Goal: Task Accomplishment & Management: Manage account settings

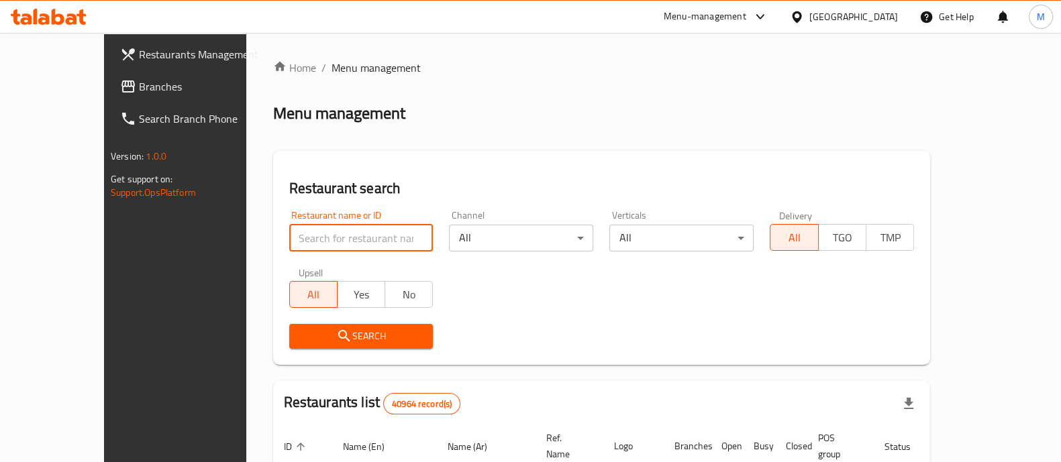
click at [319, 232] on input "search" at bounding box center [361, 238] width 144 height 27
type input "[PERSON_NAME]"
click button "Search" at bounding box center [361, 336] width 144 height 25
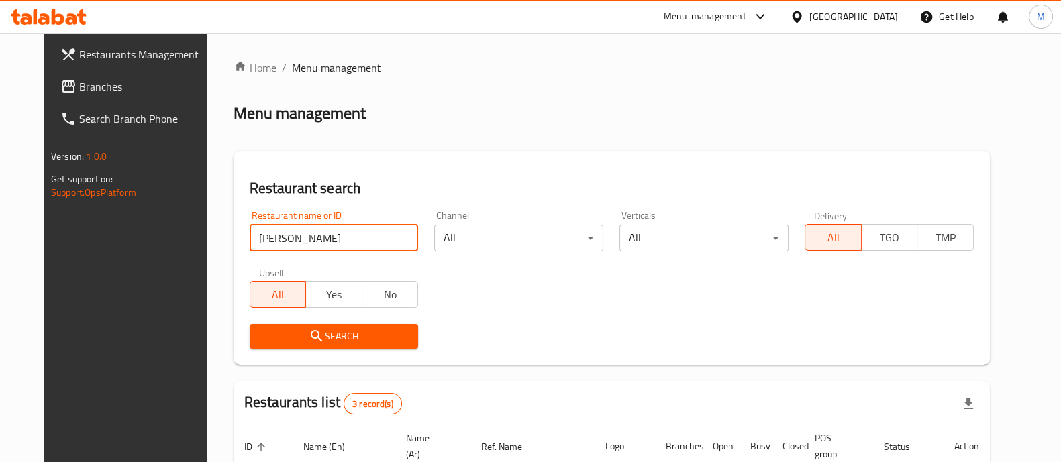
scroll to position [221, 0]
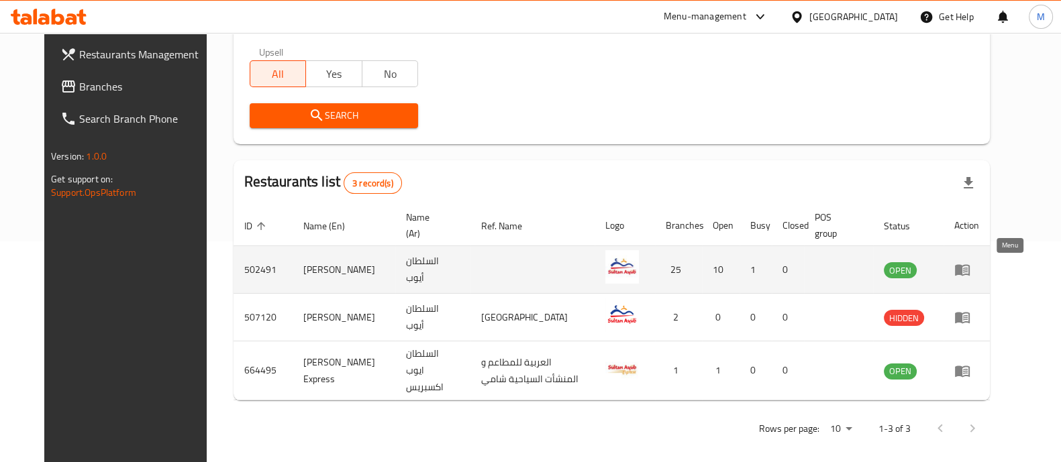
click at [970, 268] on icon "enhanced table" at bounding box center [962, 270] width 15 height 11
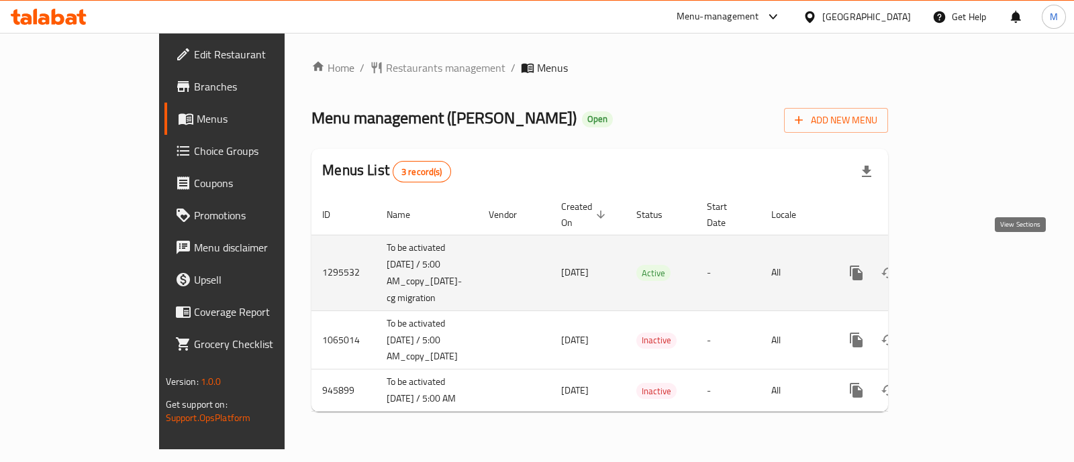
click at [961, 265] on icon "enhanced table" at bounding box center [953, 273] width 16 height 16
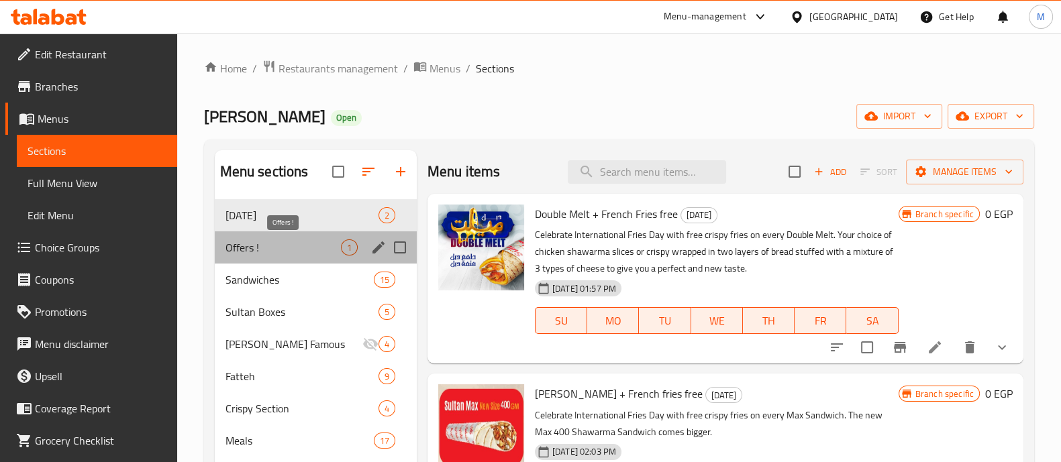
click at [272, 240] on span "Offers !" at bounding box center [282, 248] width 115 height 16
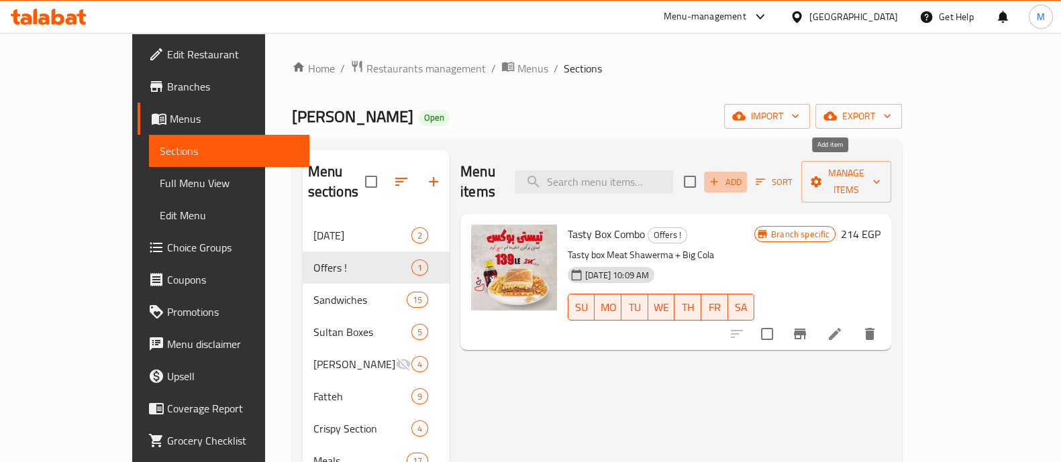
click at [747, 172] on button "Add" at bounding box center [725, 182] width 43 height 21
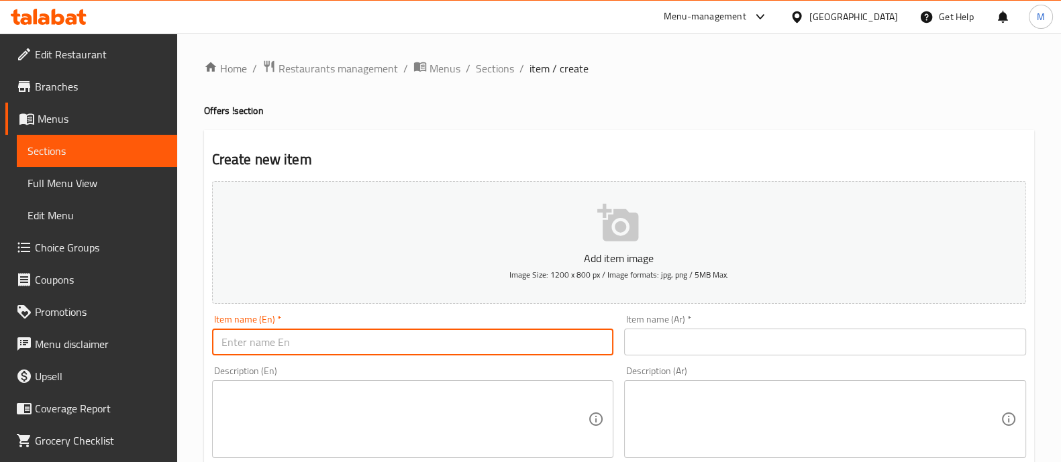
click at [322, 343] on input "text" at bounding box center [413, 342] width 402 height 27
type input "k"
type input "Kabab Combo Offer"
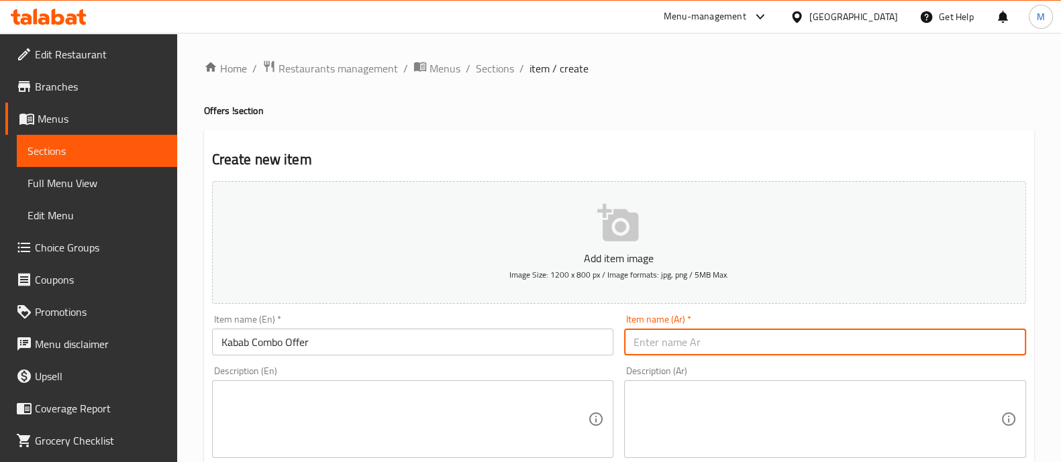
click at [782, 350] on input "text" at bounding box center [825, 342] width 402 height 27
type input "عرض الكومبو الكباب"
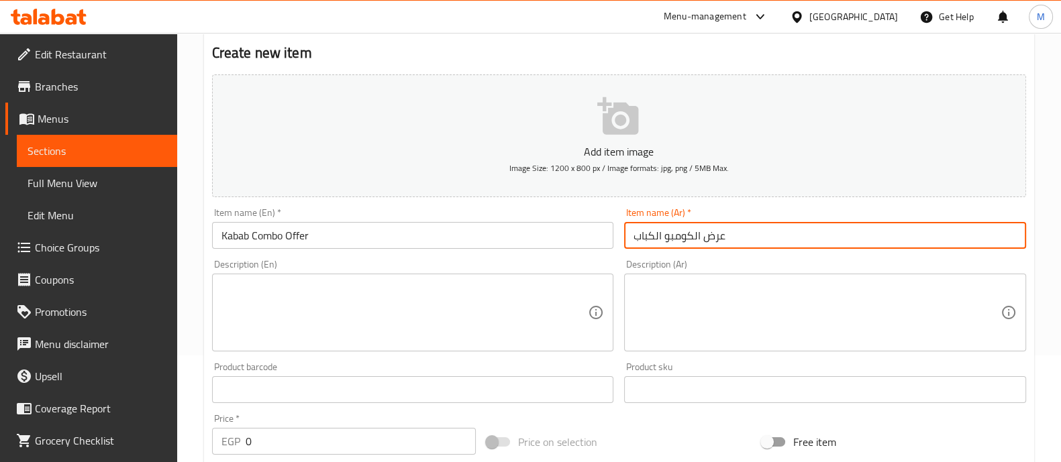
scroll to position [107, 0]
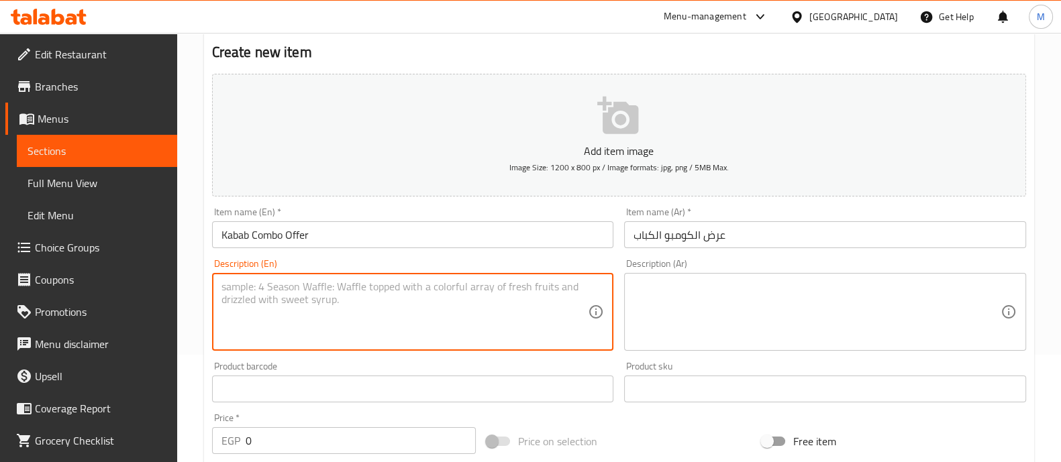
click at [511, 289] on textarea at bounding box center [404, 312] width 367 height 64
click at [706, 274] on div "Description (Ar)" at bounding box center [825, 312] width 402 height 78
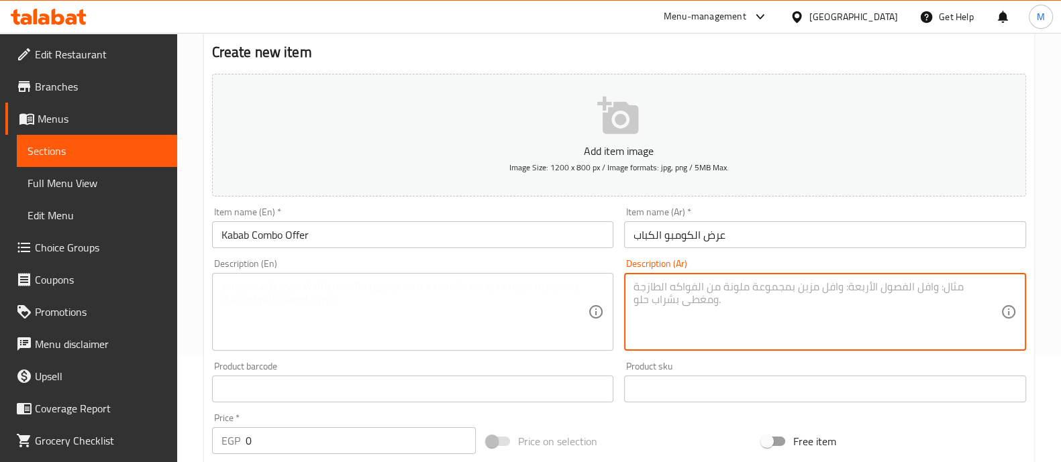
paste textarea ""ساندوتش كباب دجاج حجم لارج كومبو وسط ( بطاطس مقليه حجم وسط + بيج كولا 200 مل )…"
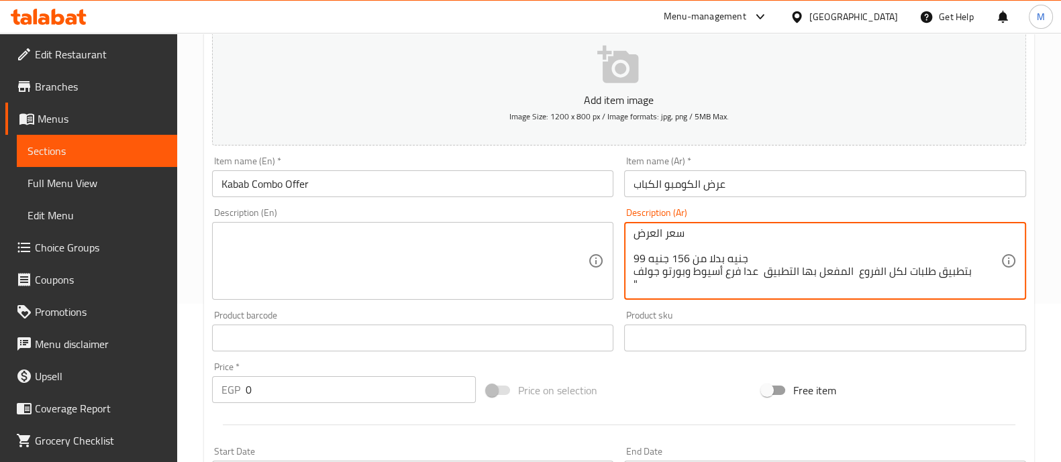
scroll to position [159, 0]
type textarea ""ساندوتش كباب دجاج حجم لارج كومبو وسط ( بطاطس مقليه حجم وسط + بيج كولا 200 مل )…"
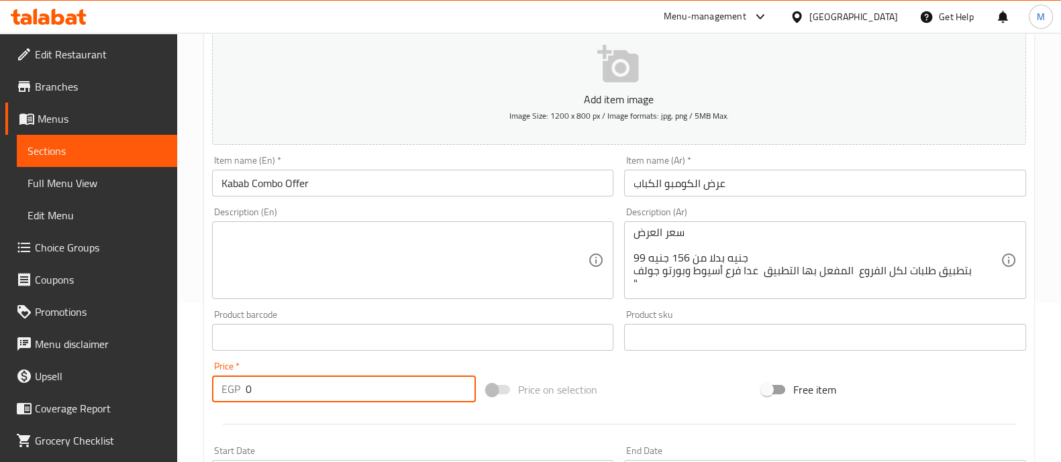
drag, startPoint x: 262, startPoint y: 390, endPoint x: 210, endPoint y: 379, distance: 52.8
click at [210, 379] on div "Price   * EGP 0 Price *" at bounding box center [344, 382] width 275 height 52
type input "156"
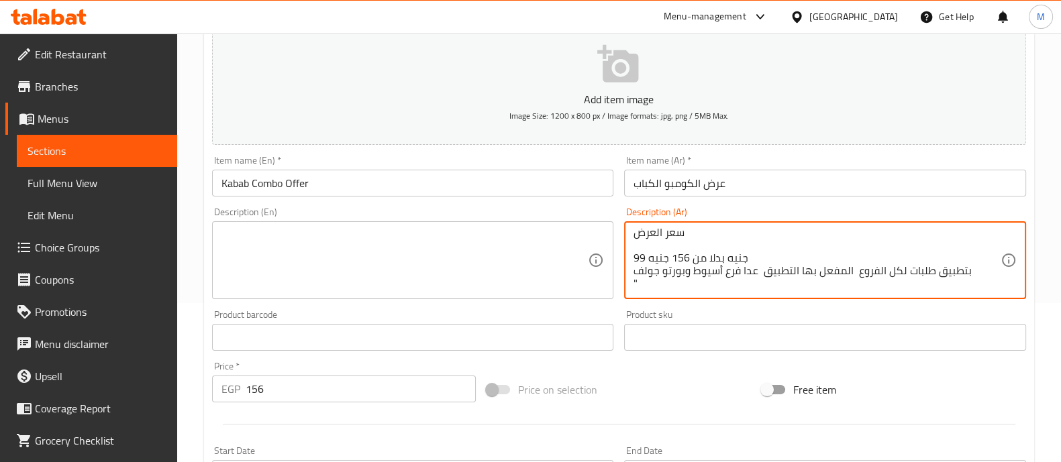
click at [692, 270] on textarea ""ساندوتش كباب دجاج حجم لارج كومبو وسط ( بطاطس مقليه حجم وسط + بيج كولا 200 مل )…" at bounding box center [816, 261] width 367 height 64
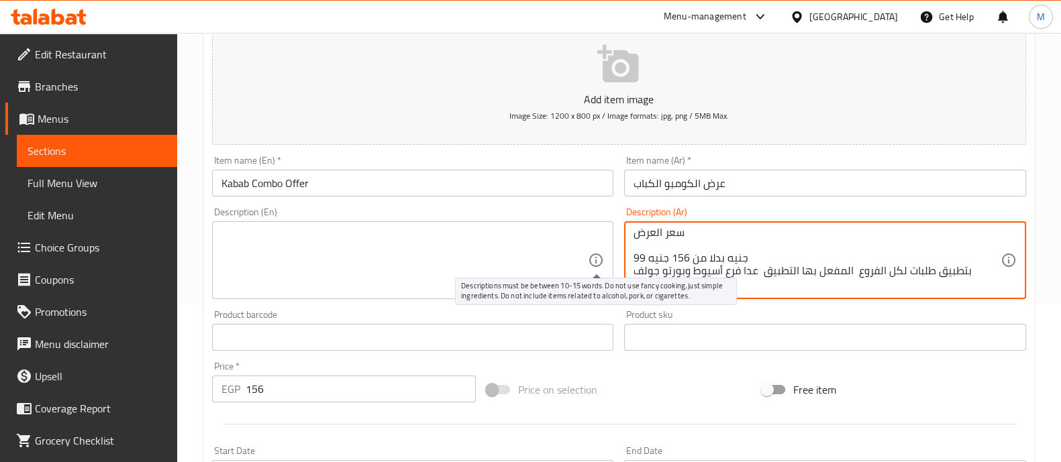
drag, startPoint x: 693, startPoint y: 270, endPoint x: 598, endPoint y: 264, distance: 95.4
click at [598, 264] on div "Add item image Image Size: 1200 x 800 px / Image formats: jpg, png / 5MB Max. I…" at bounding box center [619, 306] width 825 height 578
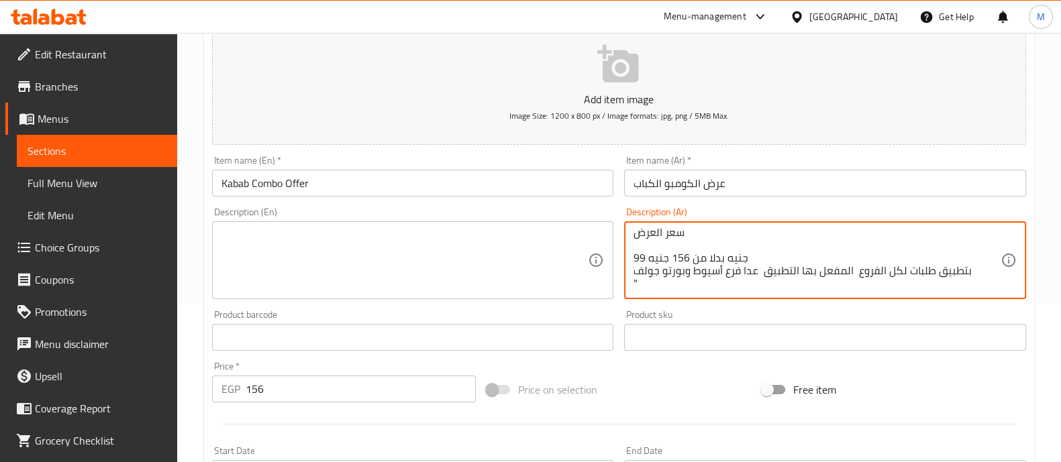
click at [861, 262] on textarea ""ساندوتش كباب دجاج حجم لارج كومبو وسط ( بطاطس مقليه حجم وسط + بيج كولا 200 مل )…" at bounding box center [816, 261] width 367 height 64
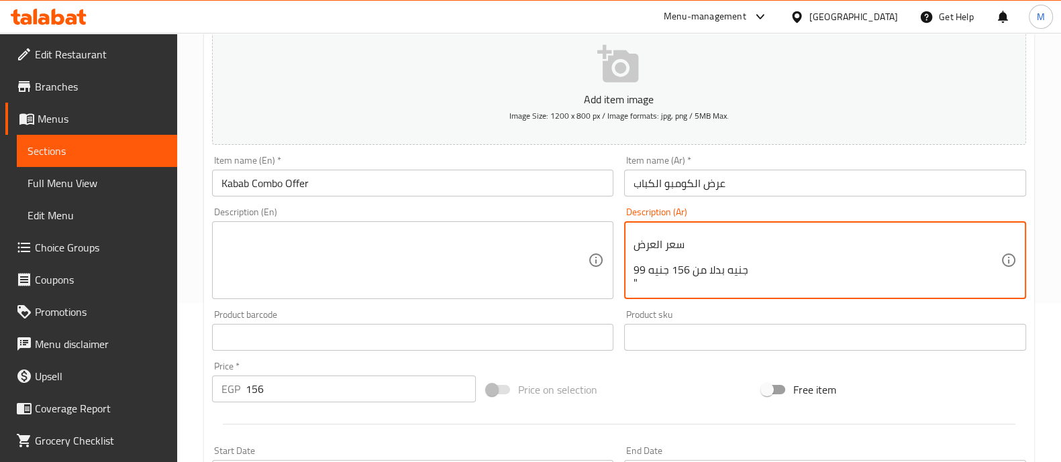
scroll to position [42, 0]
drag, startPoint x: 641, startPoint y: 283, endPoint x: 627, endPoint y: 248, distance: 38.3
click at [627, 248] on div ""ساندوتش كباب دجاج حجم لارج كومبو وسط ( بطاطس مقليه حجم وسط + بيج كولا 200 مل )…" at bounding box center [825, 260] width 402 height 78
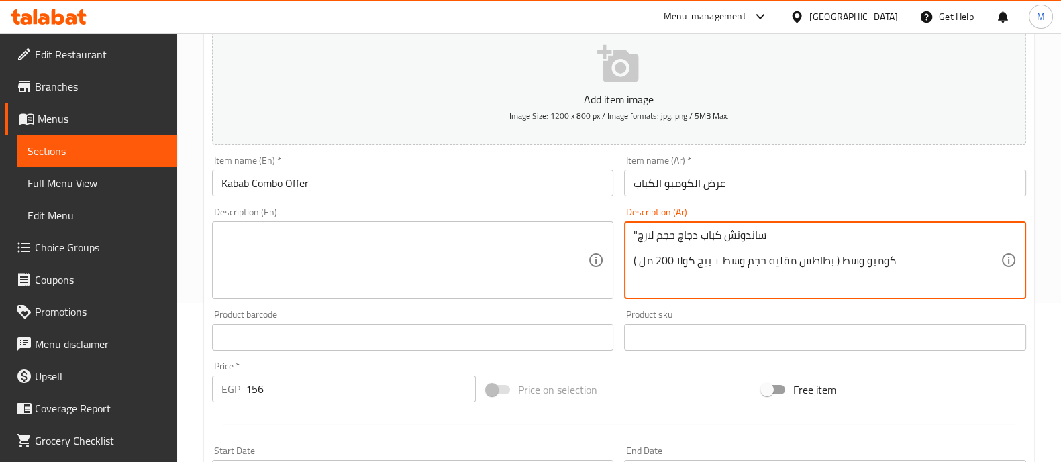
scroll to position [0, 0]
drag, startPoint x: 637, startPoint y: 233, endPoint x: 617, endPoint y: 231, distance: 20.2
click at [617, 231] on div "Add item image Image Size: 1200 x 800 px / Image formats: jpg, png / 5MB Max. I…" at bounding box center [619, 306] width 825 height 578
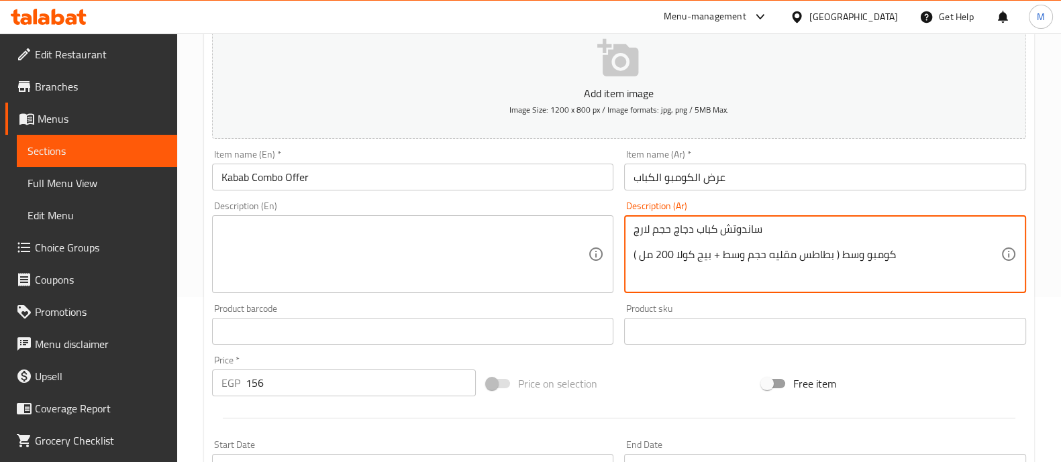
scroll to position [170, 0]
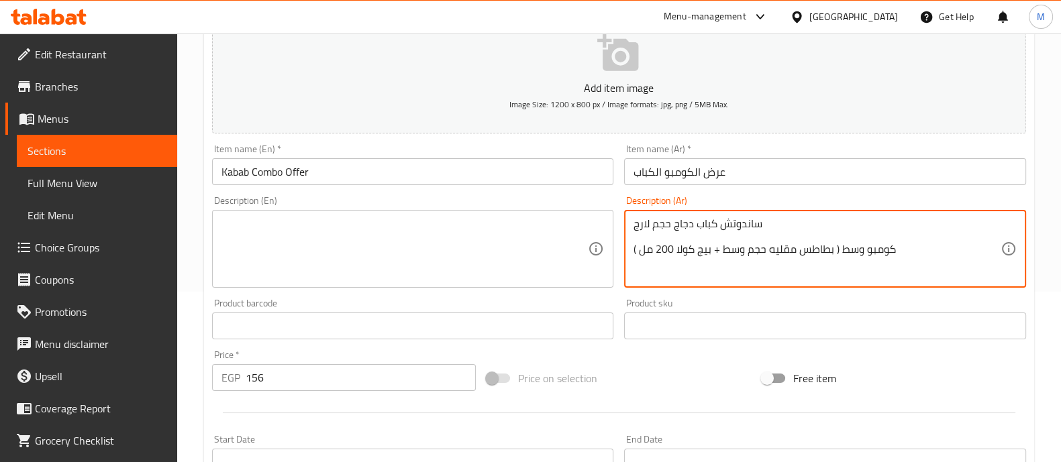
click at [715, 238] on textarea "ساندوتش كباب دجاج حجم لارج كومبو وسط ( بطاطس مقليه حجم وسط + بيج كولا 200 مل )" at bounding box center [816, 249] width 367 height 64
drag, startPoint x: 641, startPoint y: 246, endPoint x: 627, endPoint y: 247, distance: 14.1
click at [627, 247] on div "ساندوتش كباب دجاج حجم لارج كومبو وسط ( بطاطس مقليه حجم وسط + بيج كولا 200 مل ) …" at bounding box center [825, 249] width 402 height 78
click at [829, 249] on textarea "ساندوتش كباب دجاج حجم لارج كومبو وسط ( بطاطس مقليه حجم وسط + بيج كولا 200 مل" at bounding box center [816, 249] width 367 height 64
click at [707, 245] on textarea "ساندوتش كباب دجاج حجم لارج كومبو وسط, بطاطس مقليه حجم وسط + بيج كولا 200 مل" at bounding box center [816, 249] width 367 height 64
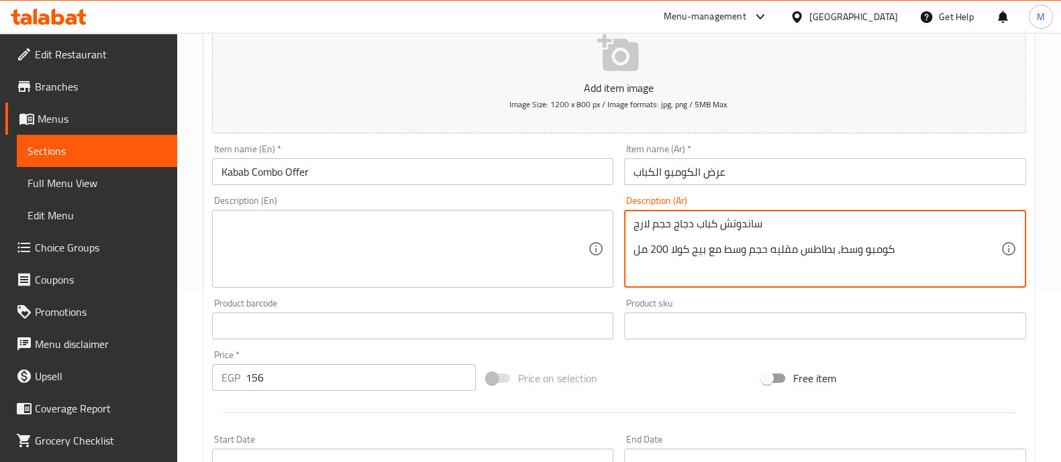
type textarea "ساندوتش كباب دجاج حجم لارج كومبو وسط, بطاطس مقليه حجم وسط مع بيج كولا 200 مل"
click at [693, 350] on div "Add item image Image Size: 1200 x 800 px / Image formats: jpg, png / 5MB Max. I…" at bounding box center [619, 294] width 825 height 578
drag, startPoint x: 906, startPoint y: 252, endPoint x: 576, endPoint y: 217, distance: 331.3
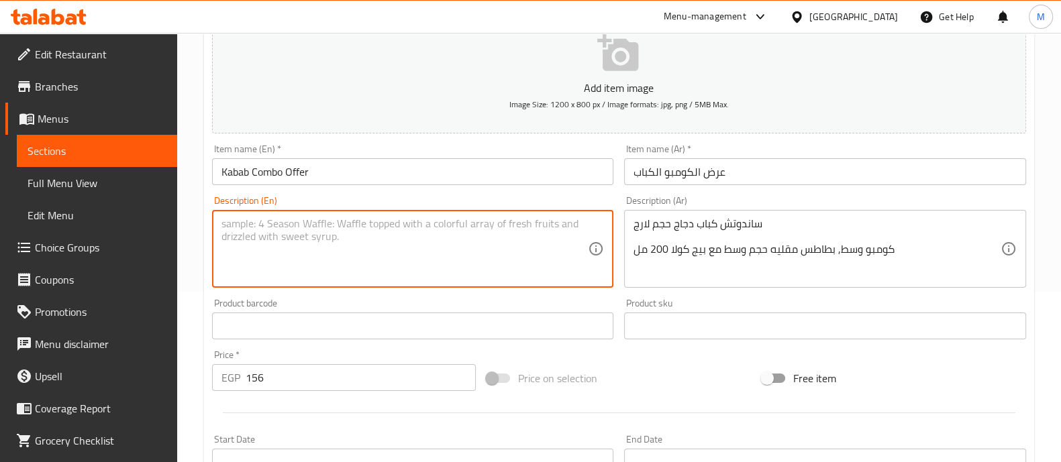
click at [312, 239] on textarea at bounding box center [404, 249] width 367 height 64
paste textarea "Large Chicken Kebab Sandwich Medium Combo, Medium French Fries, and a 200ml Big…"
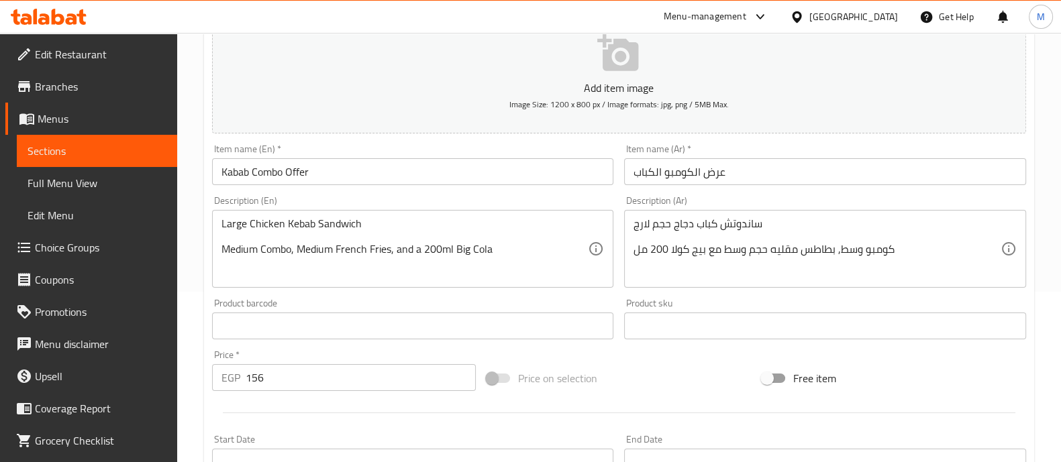
click at [506, 356] on div "Add item image Image Size: 1200 x 800 px / Image formats: jpg, png / 5MB Max. I…" at bounding box center [619, 294] width 825 height 578
click at [219, 247] on div "Large Chicken Kebab Sandwich Medium Combo )Medium French Fries, and a 200ml Big…" at bounding box center [413, 249] width 402 height 78
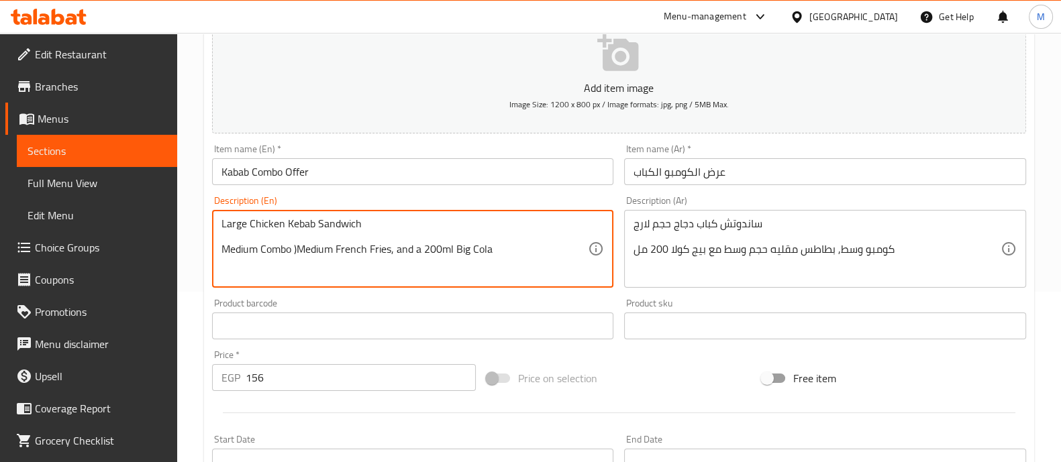
click at [220, 248] on div "Large Chicken Kebab Sandwich Medium Combo )Medium French Fries, and a 200ml Big…" at bounding box center [413, 249] width 402 height 78
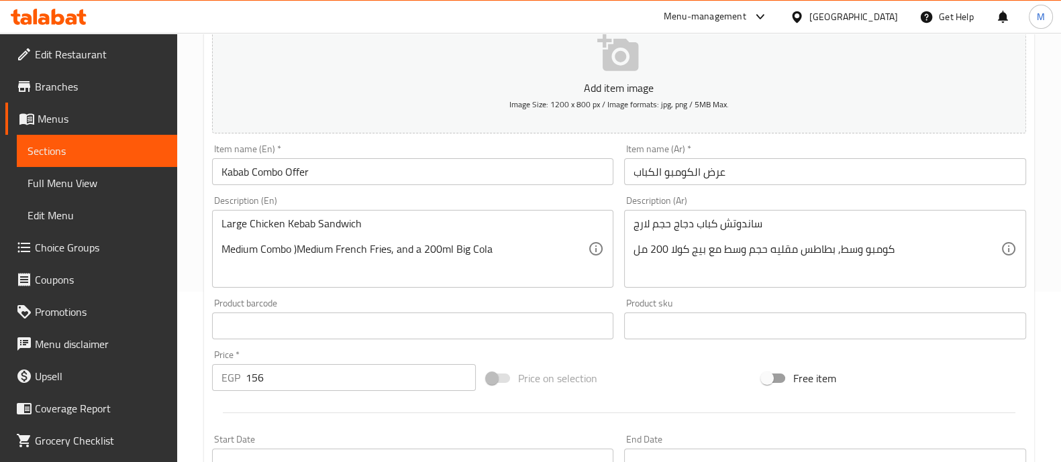
click at [220, 248] on div "Large Chicken Kebab Sandwich Medium Combo )Medium French Fries, and a 200ml Big…" at bounding box center [413, 249] width 402 height 78
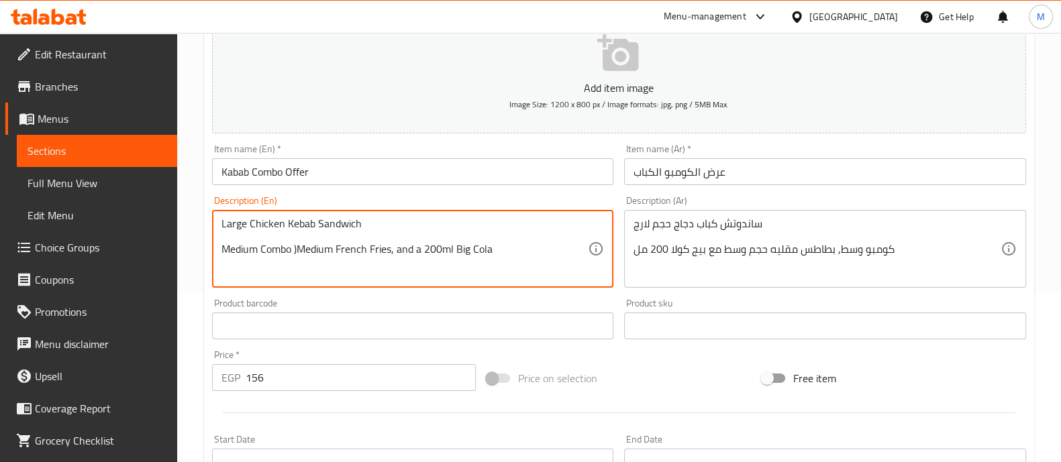
click at [222, 248] on textarea "Large Chicken Kebab Sandwich Medium Combo )Medium French Fries, and a 200ml Big…" at bounding box center [404, 249] width 367 height 64
click at [302, 247] on textarea "Large Chicken Kebab Sandwich ( Medium Combo )Medium French Fries, and a 200ml B…" at bounding box center [404, 249] width 367 height 64
type textarea "Large Chicken Kebab Sandwich ( Medium Combo ) Medium French Fries, and a 200ml …"
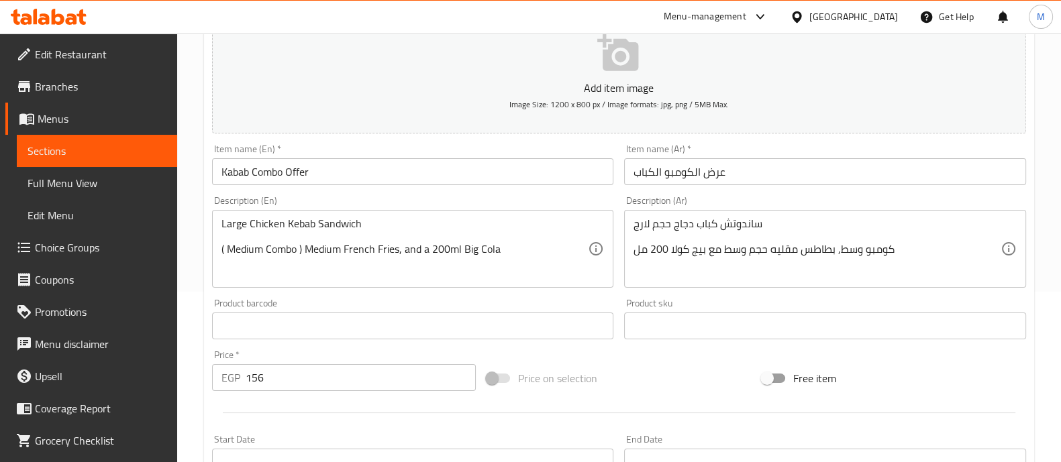
click at [413, 291] on div "Description (En) Large Chicken Kebab Sandwich ( Medium Combo ) Medium French Fr…" at bounding box center [413, 242] width 413 height 103
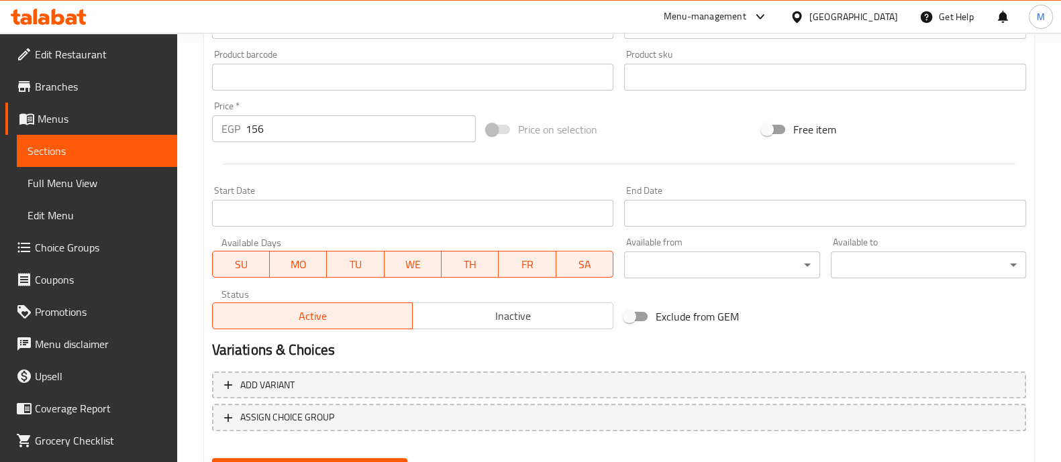
scroll to position [484, 0]
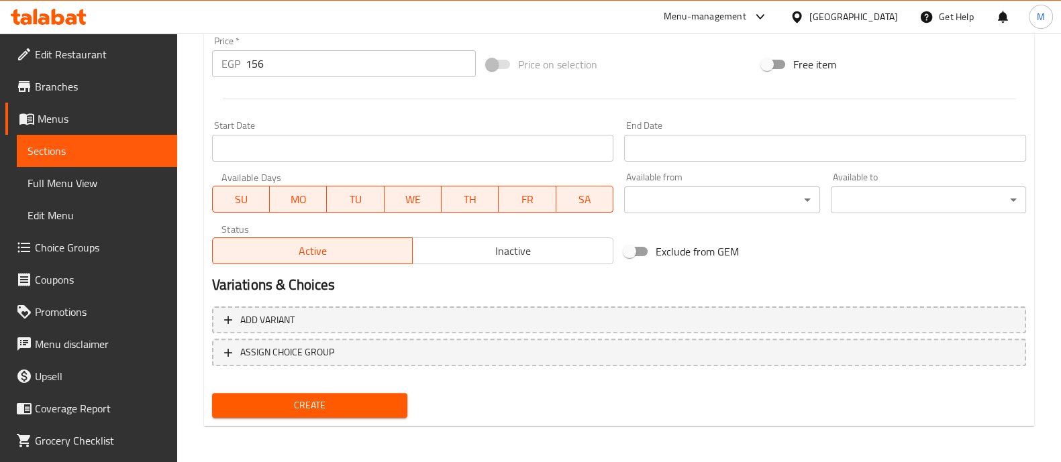
click at [364, 405] on span "Create" at bounding box center [310, 405] width 174 height 17
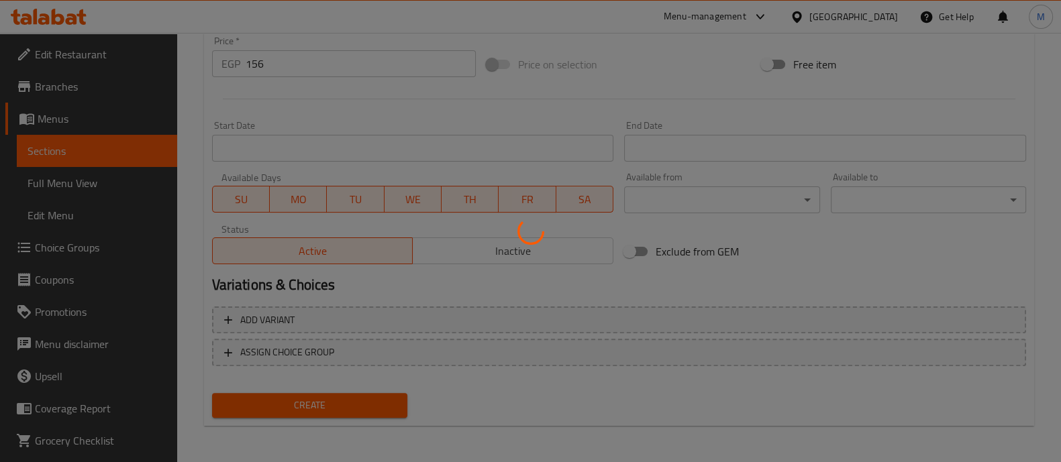
type input "0"
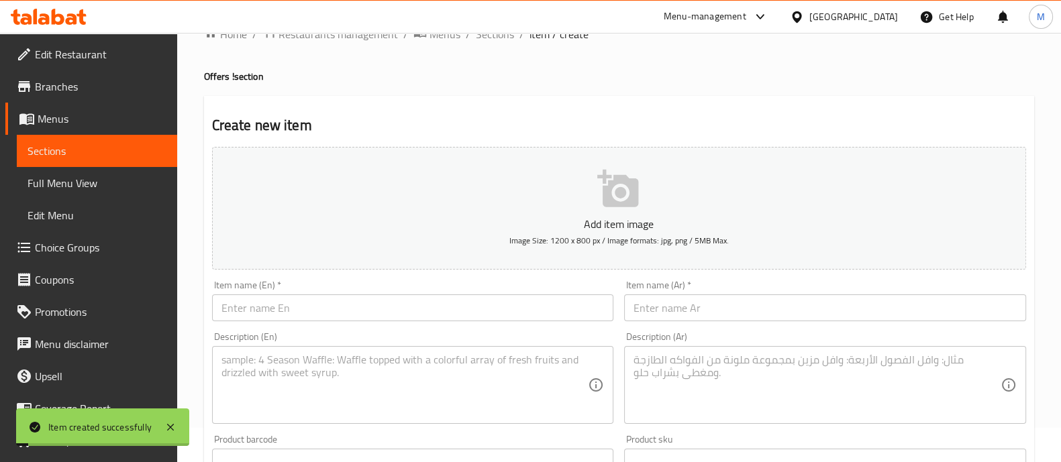
scroll to position [0, 0]
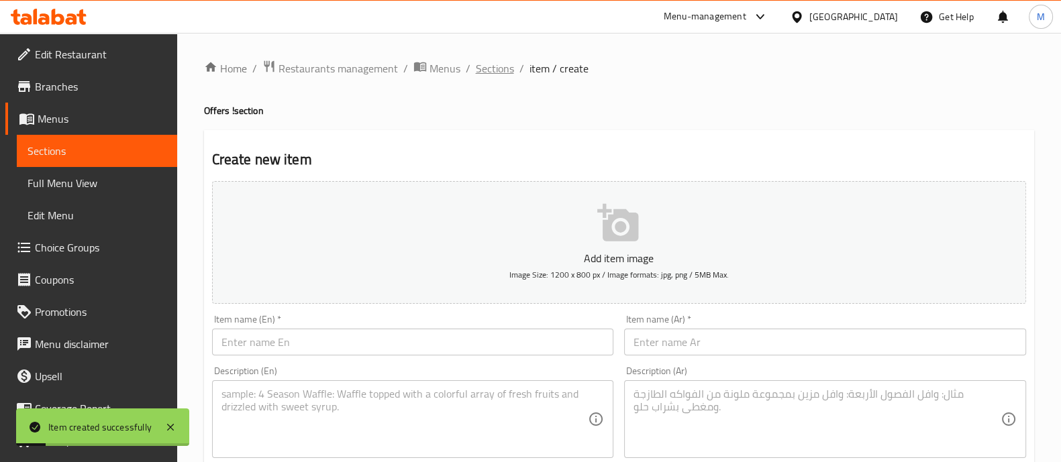
click at [503, 62] on span "Sections" at bounding box center [495, 68] width 38 height 16
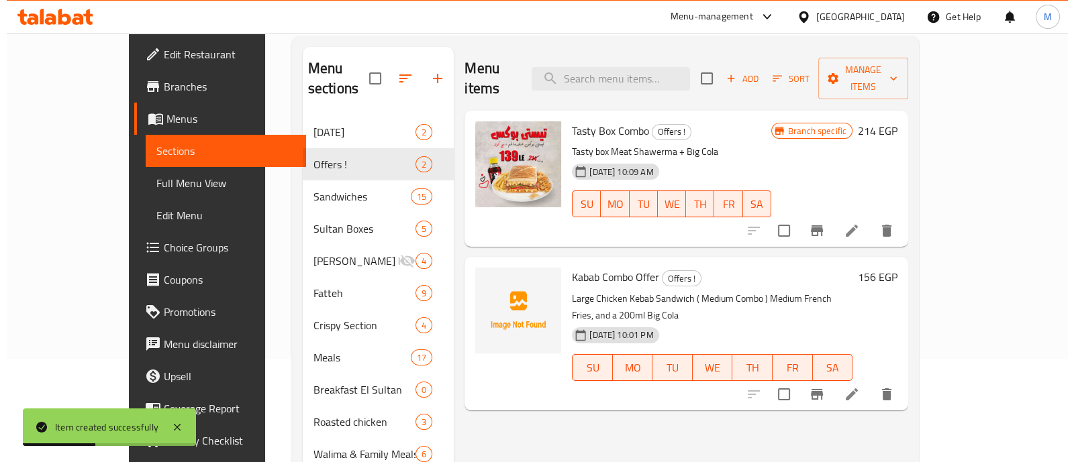
scroll to position [104, 0]
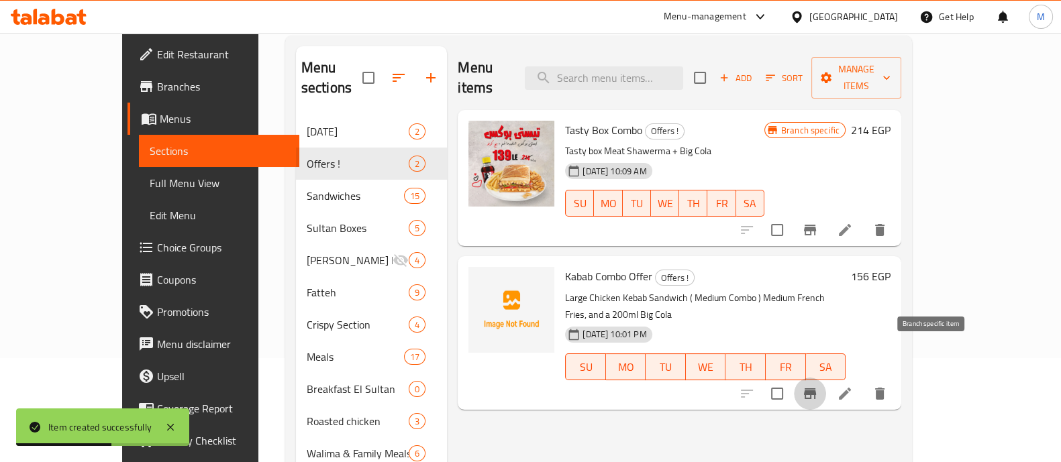
click at [818, 386] on icon "Branch-specific-item" at bounding box center [810, 394] width 16 height 16
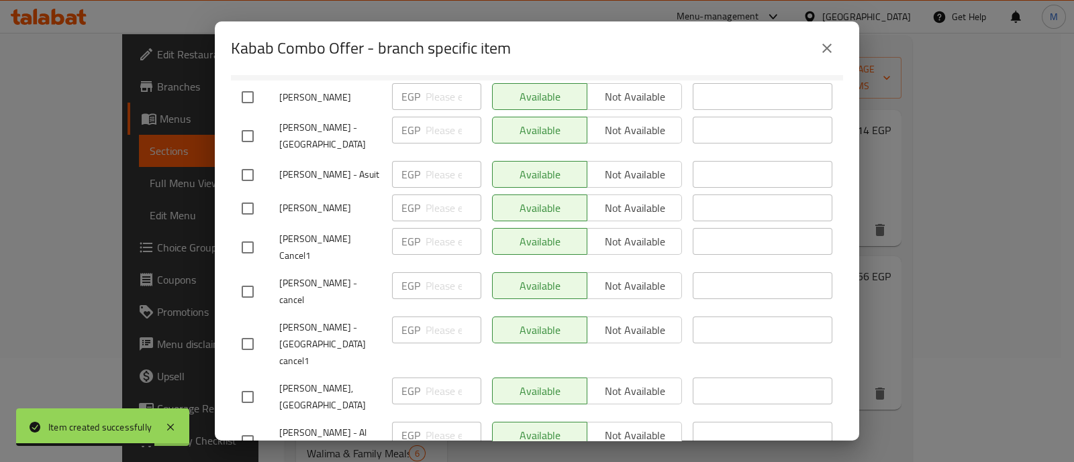
scroll to position [182, 0]
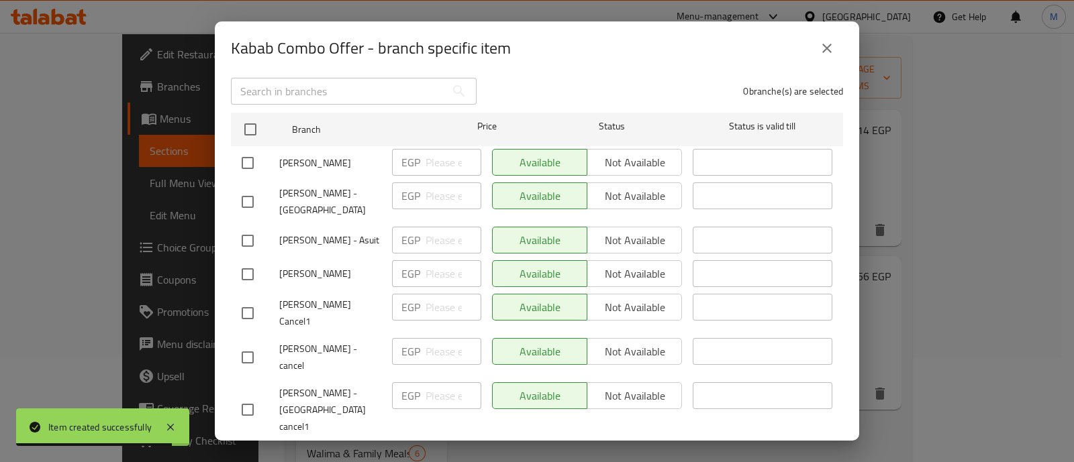
click at [242, 227] on input "checkbox" at bounding box center [248, 241] width 28 height 28
checkbox input "true"
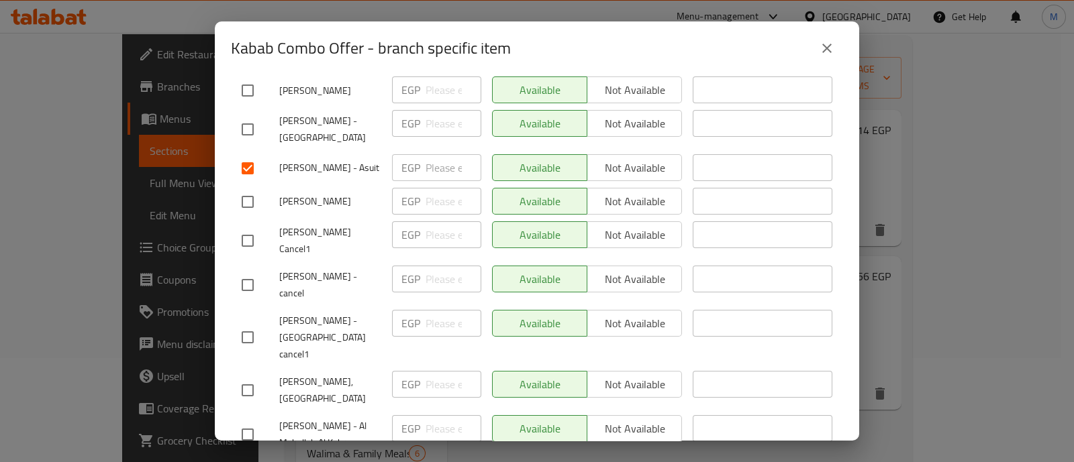
scroll to position [253, 0]
click at [614, 160] on span "Not available" at bounding box center [635, 169] width 84 height 19
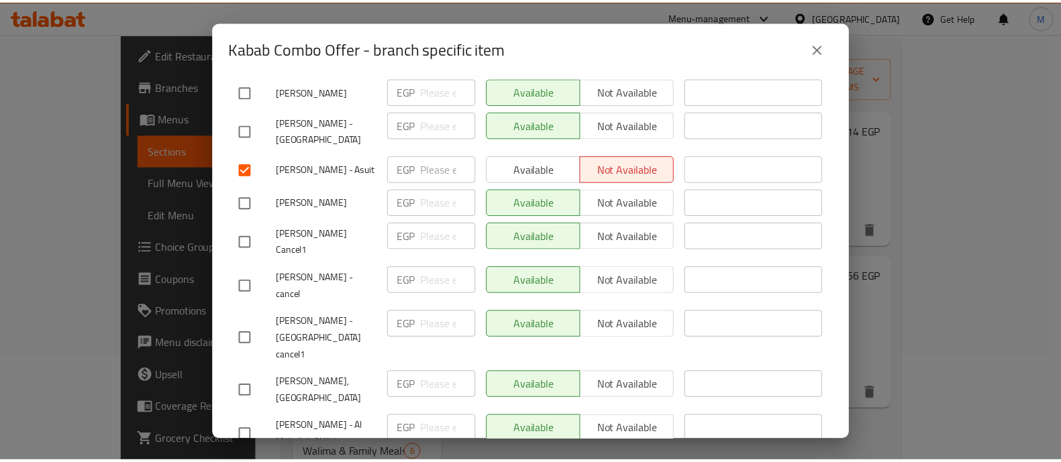
scroll to position [923, 0]
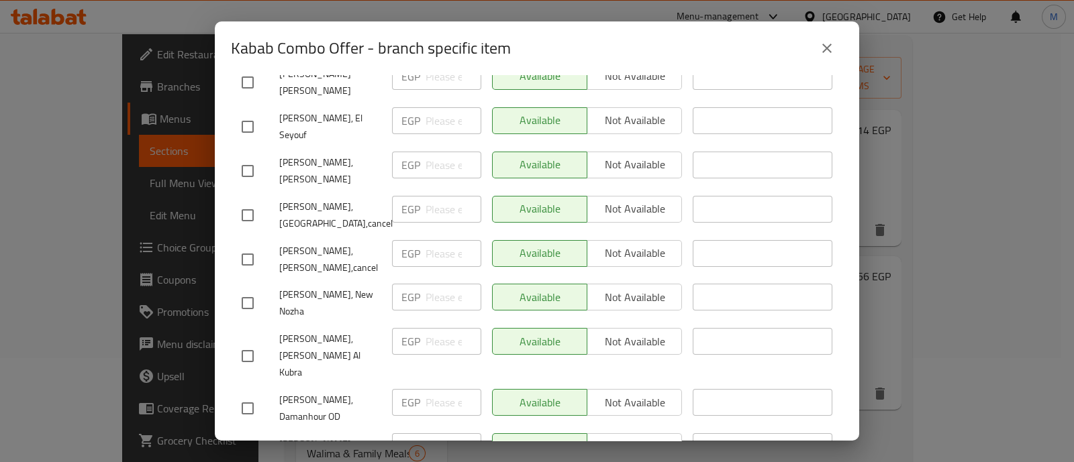
click at [246, 448] on input "checkbox" at bounding box center [248, 462] width 28 height 28
checkbox input "true"
click at [614, 438] on span "Not available" at bounding box center [635, 447] width 84 height 19
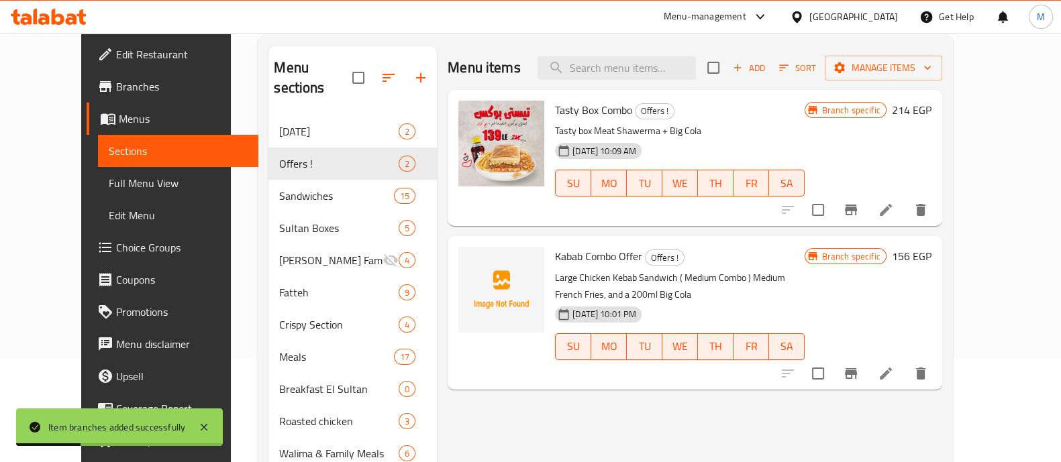
scroll to position [0, 0]
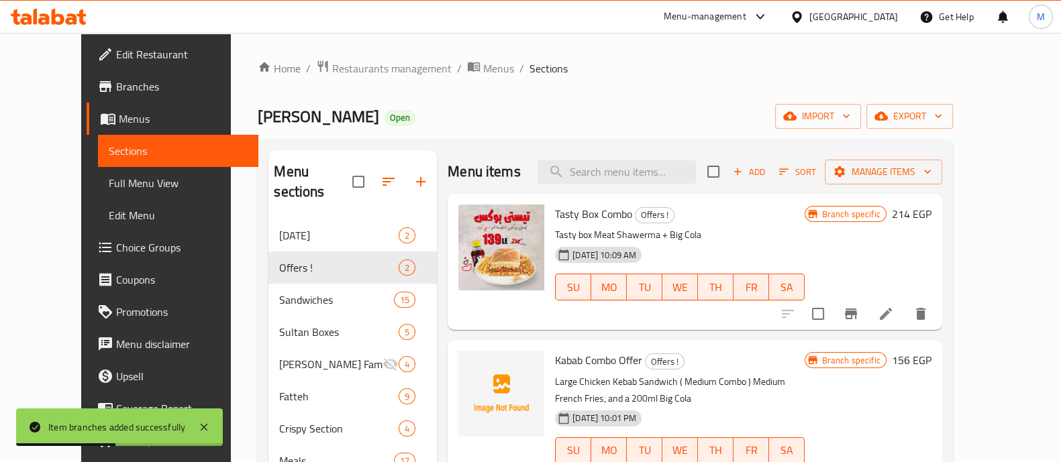
click at [746, 11] on div "Menu-management" at bounding box center [705, 17] width 83 height 16
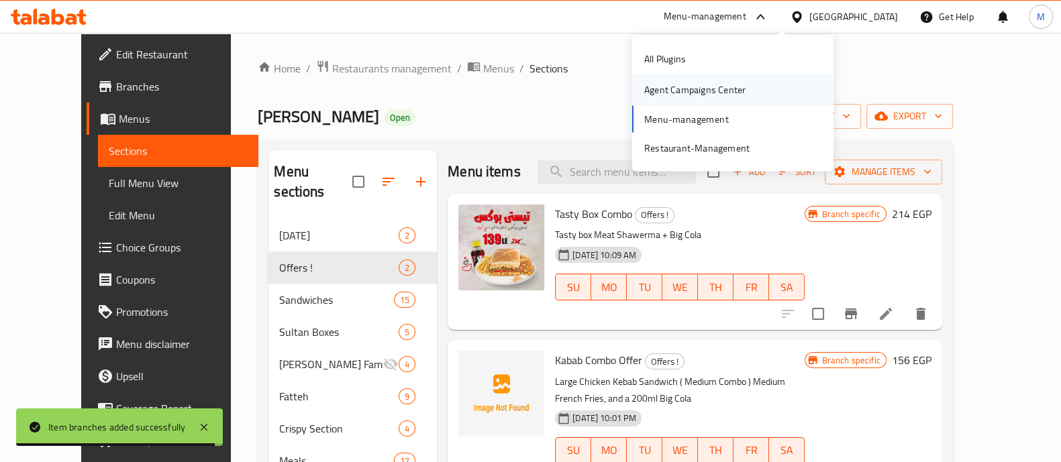
drag, startPoint x: 680, startPoint y: 88, endPoint x: 650, endPoint y: 87, distance: 30.9
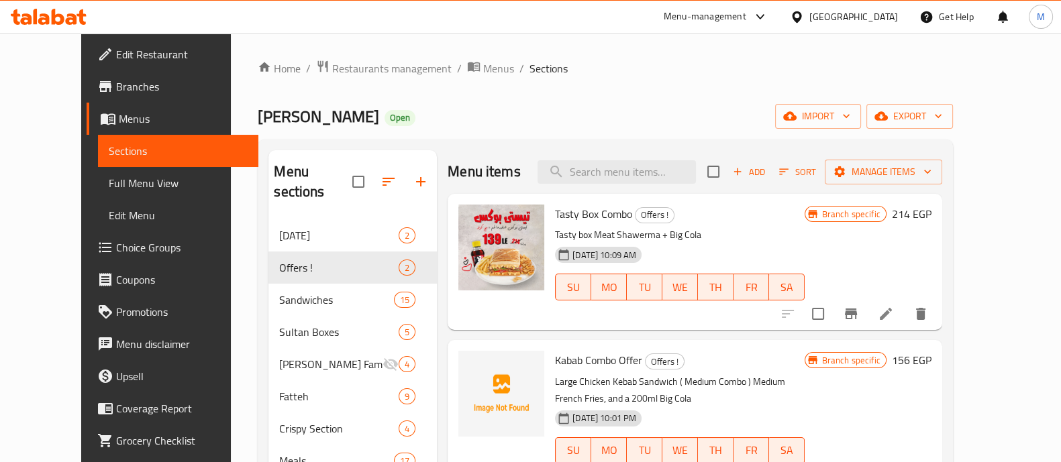
drag, startPoint x: 650, startPoint y: 87, endPoint x: 587, endPoint y: 70, distance: 64.6
click at [587, 70] on ol "Home / Restaurants management / Menus / Sections" at bounding box center [605, 68] width 695 height 17
click at [953, 125] on button "export" at bounding box center [909, 116] width 87 height 25
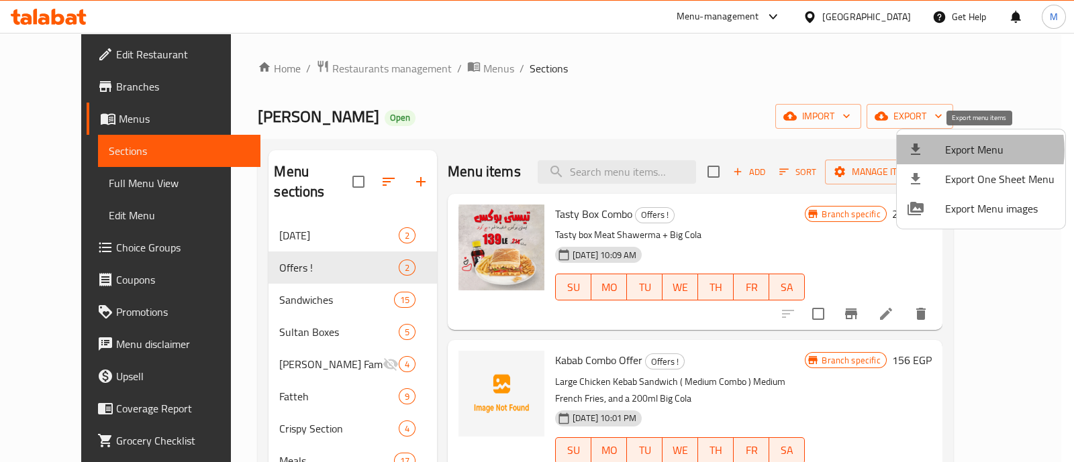
click at [963, 150] on span "Export Menu" at bounding box center [999, 150] width 109 height 16
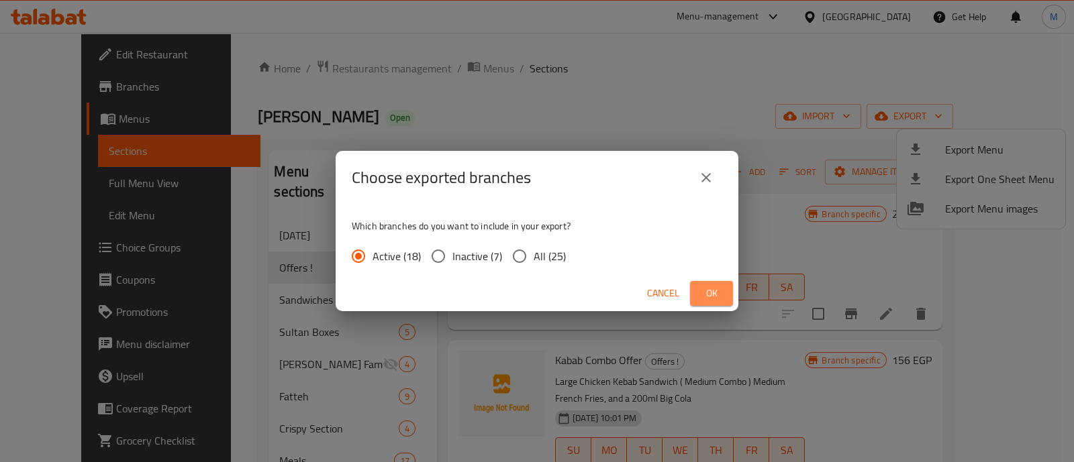
click at [711, 295] on span "Ok" at bounding box center [711, 293] width 21 height 17
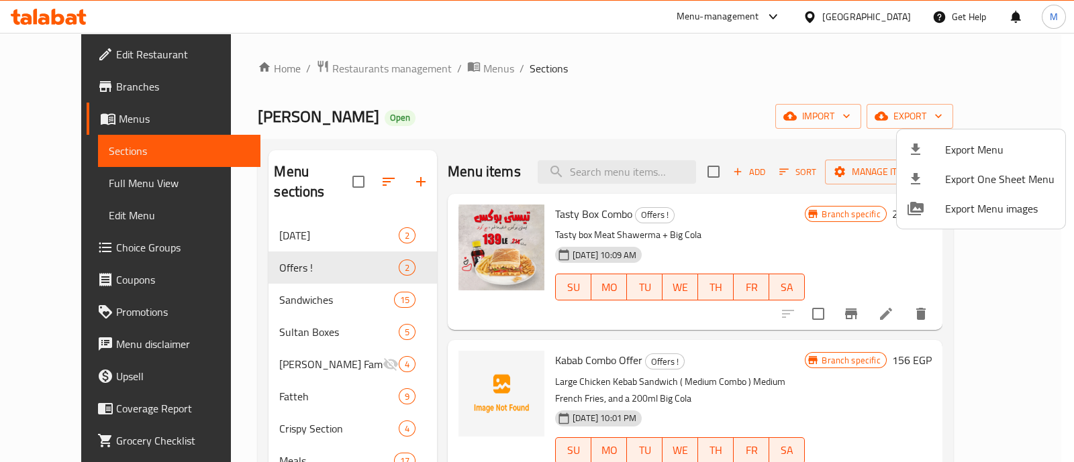
click at [654, 58] on div at bounding box center [537, 231] width 1074 height 462
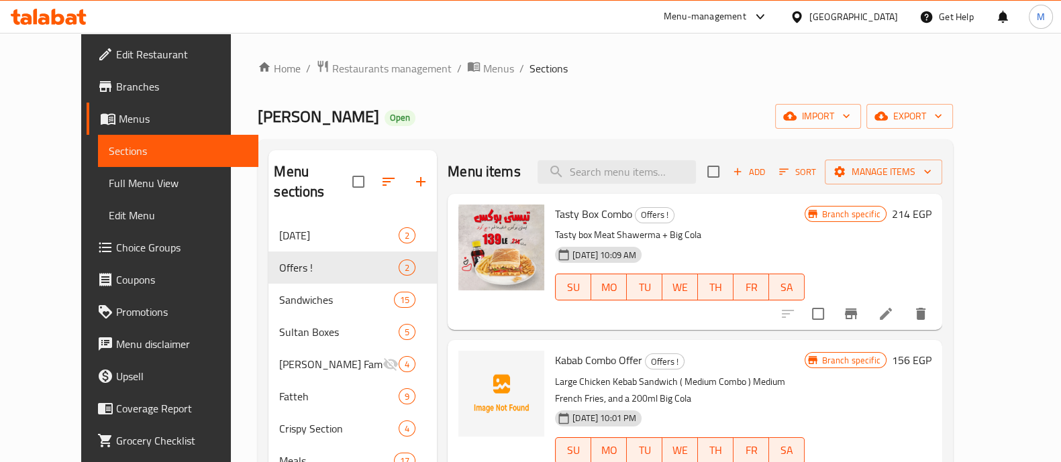
click at [746, 20] on div "Menu-management" at bounding box center [705, 17] width 83 height 16
click at [530, 93] on div "Home / Restaurants management / Menus / Sections [PERSON_NAME] Open import expo…" at bounding box center [605, 438] width 695 height 756
click at [116, 89] on span "Branches" at bounding box center [182, 87] width 132 height 16
